Goal: Navigation & Orientation: Find specific page/section

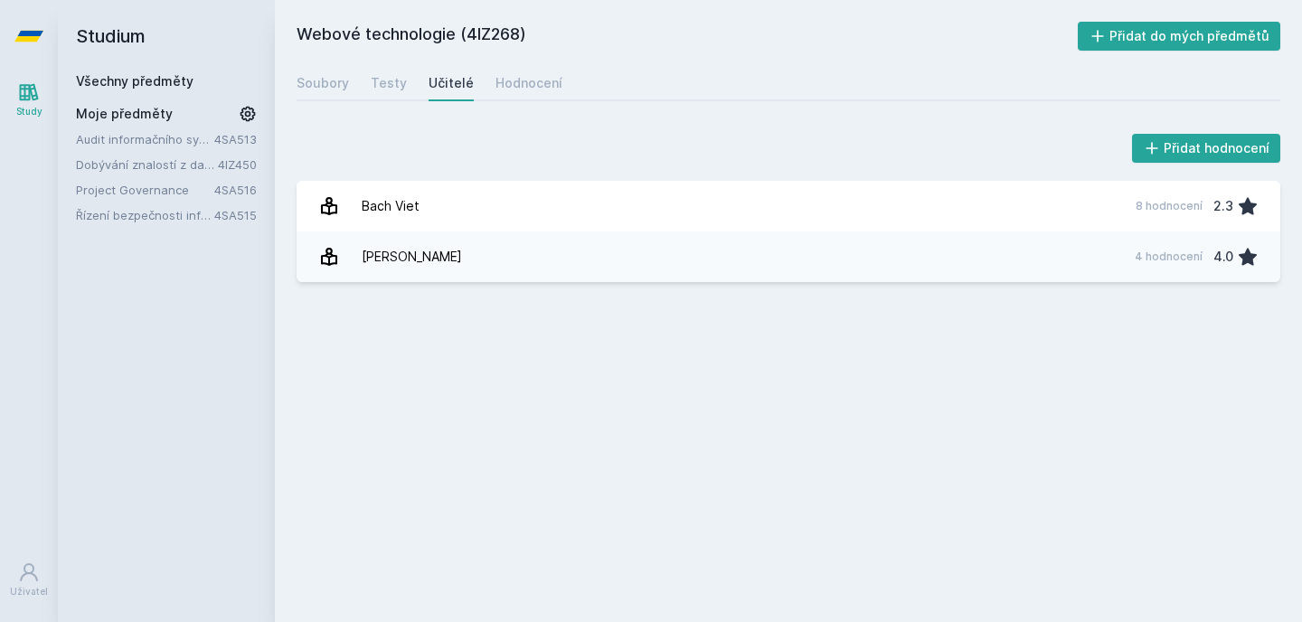
click at [165, 144] on link "Audit informačního systému" at bounding box center [145, 139] width 138 height 18
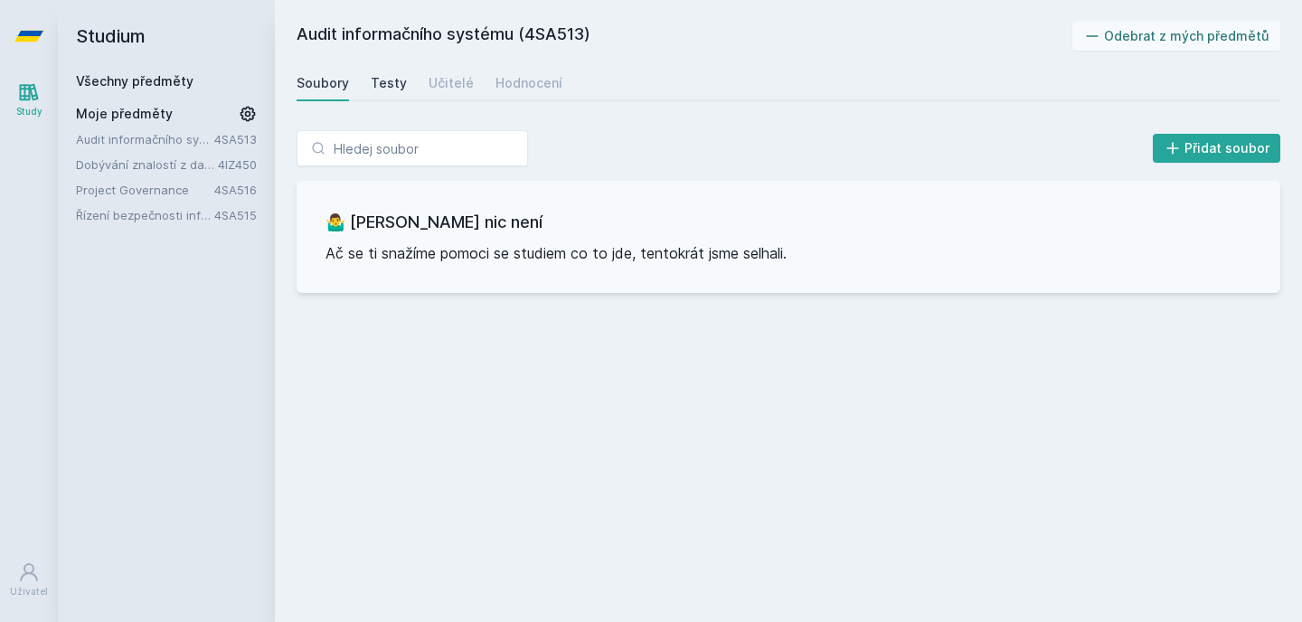
click at [387, 80] on div "Testy" at bounding box center [389, 83] width 36 height 18
click at [342, 80] on div "Soubory" at bounding box center [322, 83] width 52 height 18
click at [151, 141] on link "Audit informačního systému" at bounding box center [145, 139] width 138 height 18
click at [159, 186] on link "Project Governance" at bounding box center [145, 190] width 138 height 18
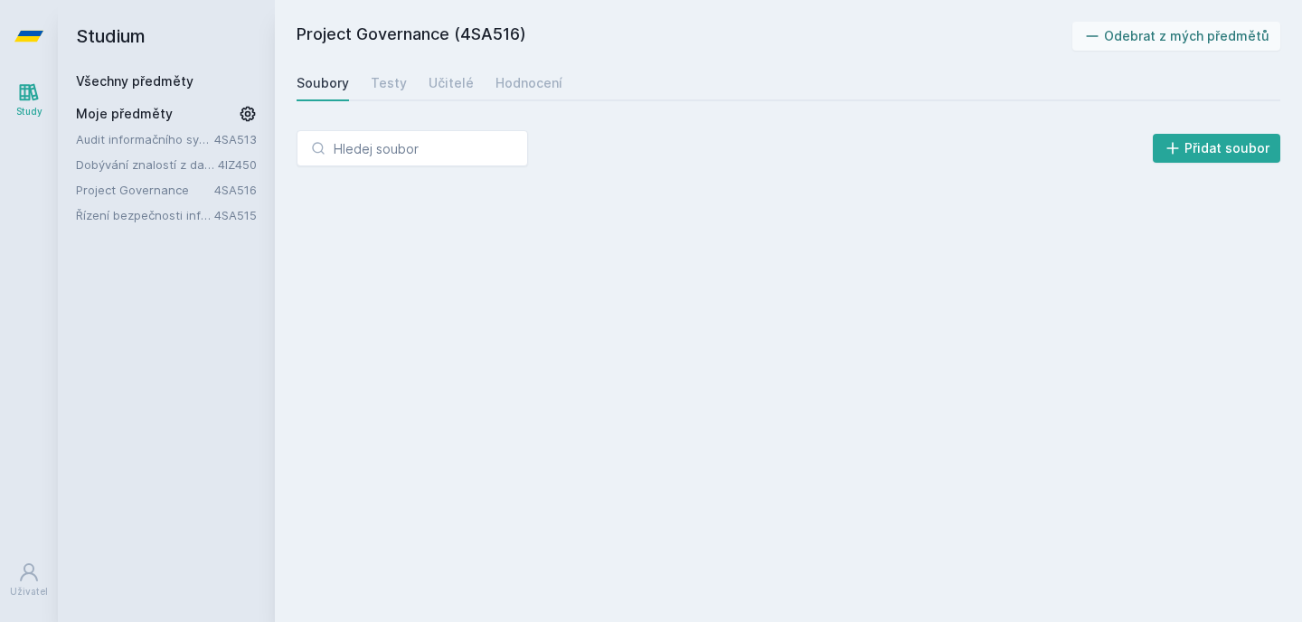
click at [144, 136] on link "Audit informačního systému" at bounding box center [145, 139] width 138 height 18
click at [154, 139] on link "Audit informačního systému" at bounding box center [145, 139] width 138 height 18
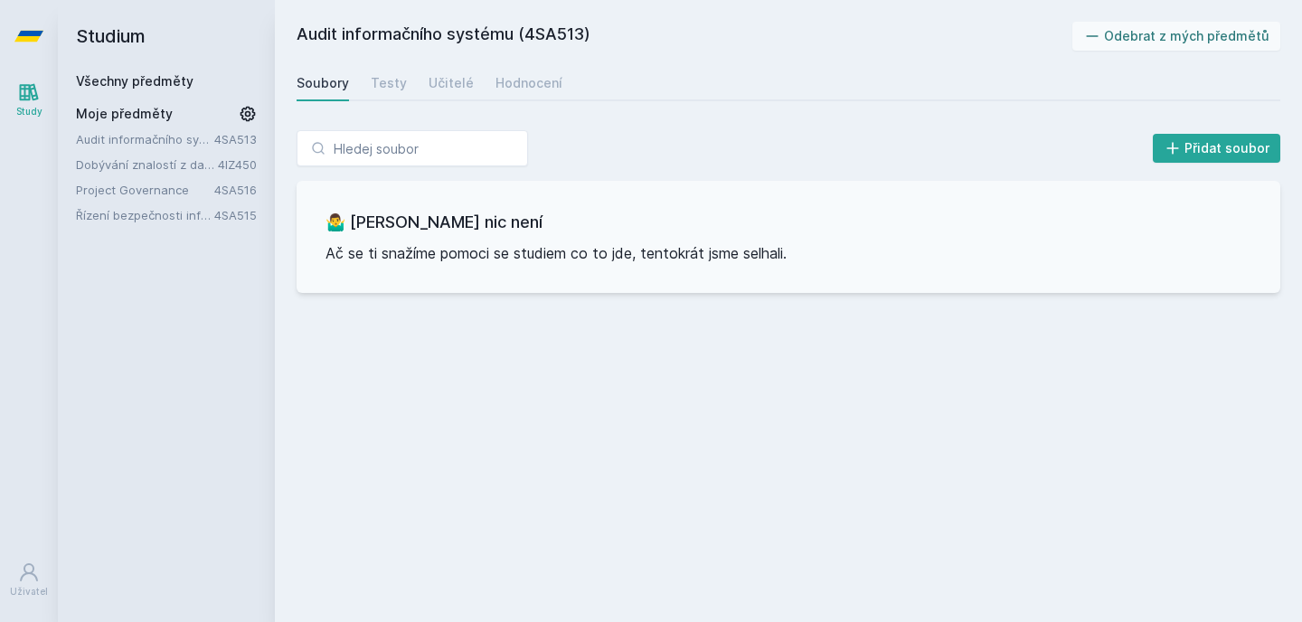
click at [804, 576] on div "Audit informačního systému (4SA513) Odebrat z mých předmětů [GEOGRAPHIC_DATA] T…" at bounding box center [787, 311] width 983 height 578
click at [376, 89] on div "Testy" at bounding box center [389, 83] width 36 height 18
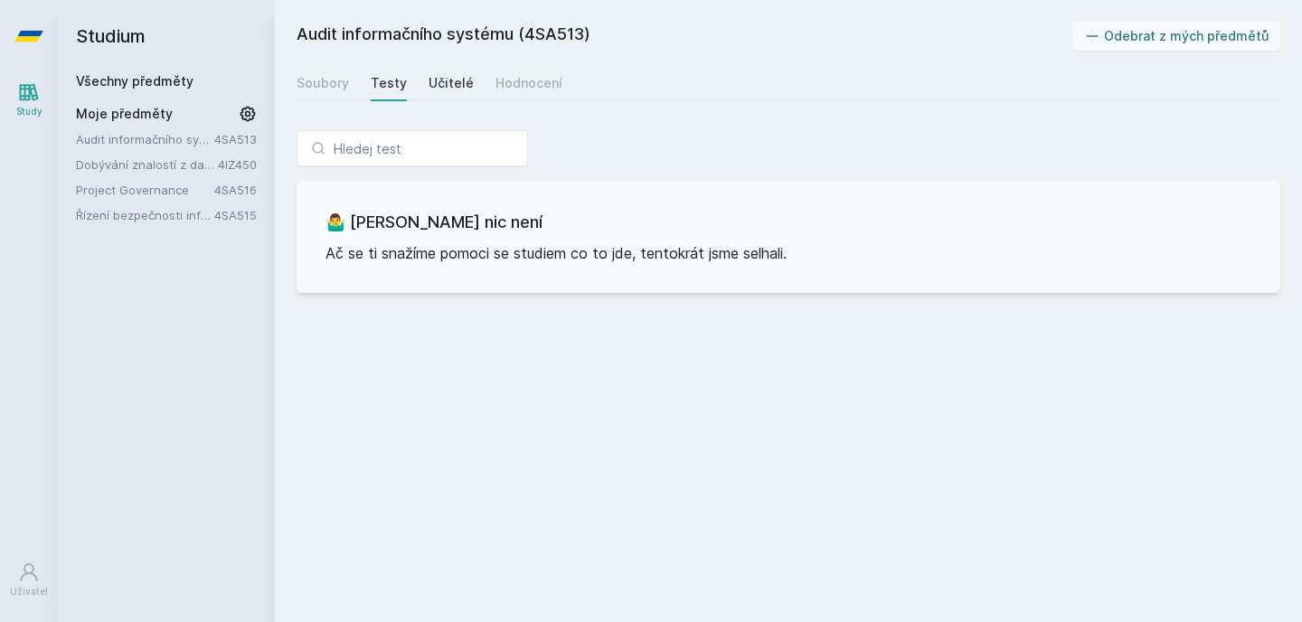
click at [430, 76] on div "Učitelé" at bounding box center [450, 83] width 45 height 18
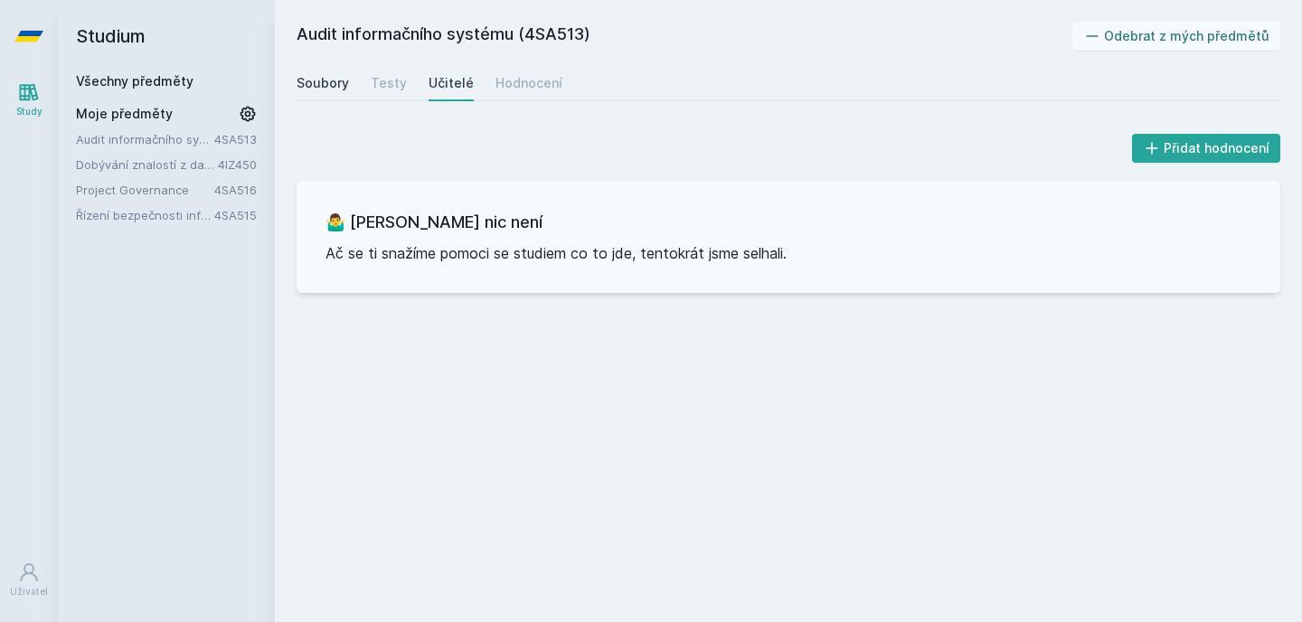
click at [335, 80] on div "Soubory" at bounding box center [322, 83] width 52 height 18
click at [163, 184] on link "Project Governance" at bounding box center [145, 190] width 138 height 18
